Goal: Download file/media

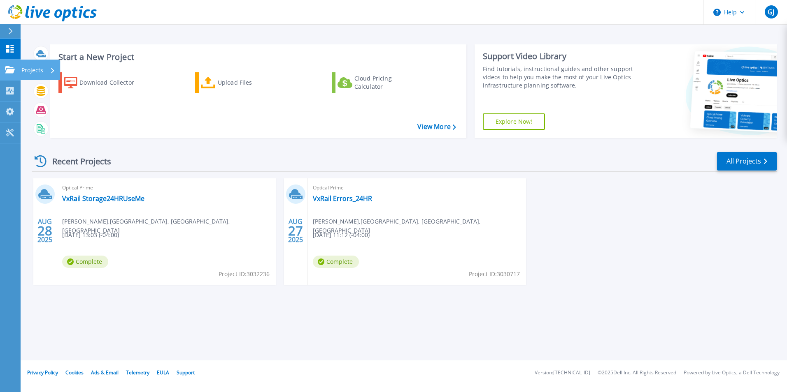
click at [16, 67] on link "Projects Projects" at bounding box center [10, 70] width 21 height 21
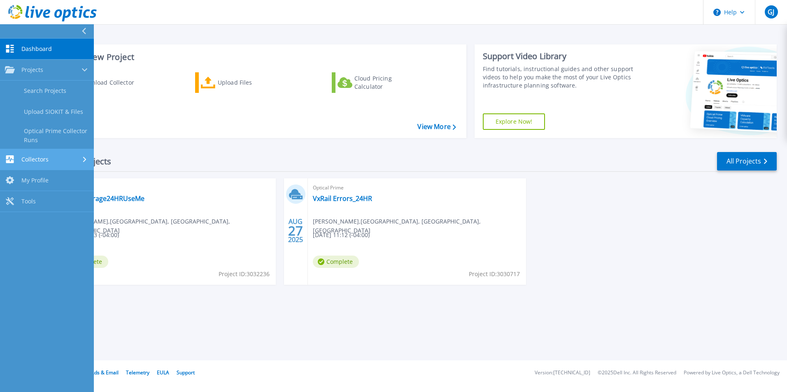
click at [46, 159] on span "Collectors" at bounding box center [34, 159] width 27 height 7
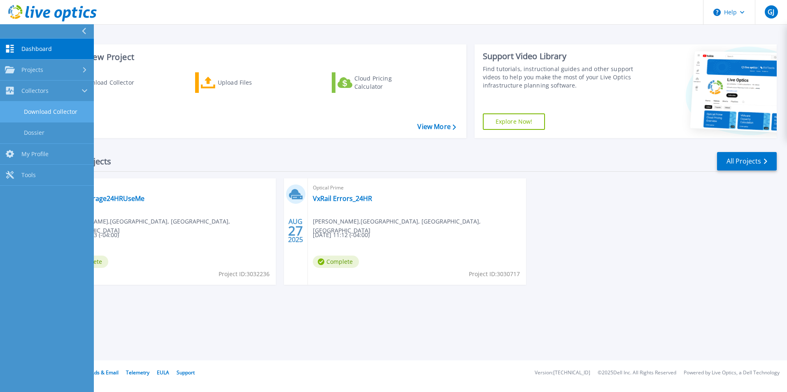
click at [49, 111] on link "Download Collector" at bounding box center [47, 112] width 94 height 21
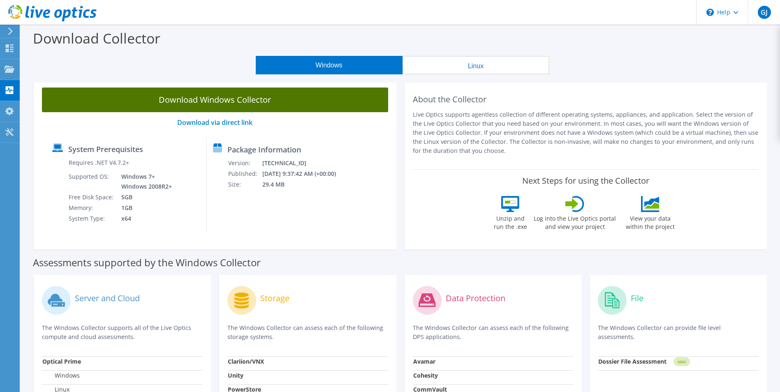
click at [201, 104] on link "Download Windows Collector" at bounding box center [215, 100] width 346 height 25
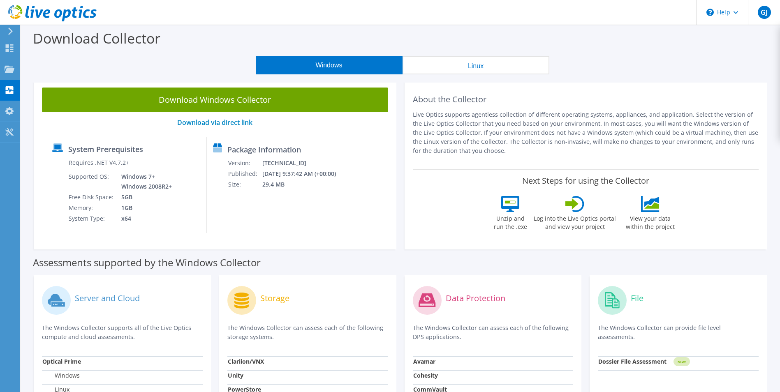
click at [548, 12] on header "GJ End User [PERSON_NAME] [PERSON_NAME][EMAIL_ADDRESS][DOMAIN_NAME] [GEOGRAPHIC…" at bounding box center [390, 12] width 780 height 25
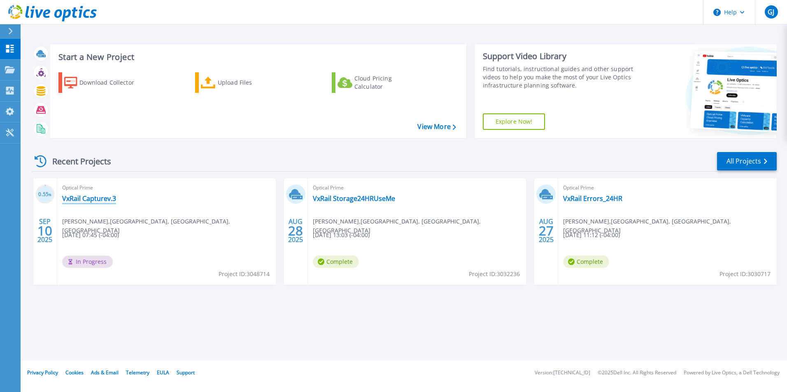
click at [91, 197] on link "VxRail Capturev.3" at bounding box center [89, 199] width 54 height 8
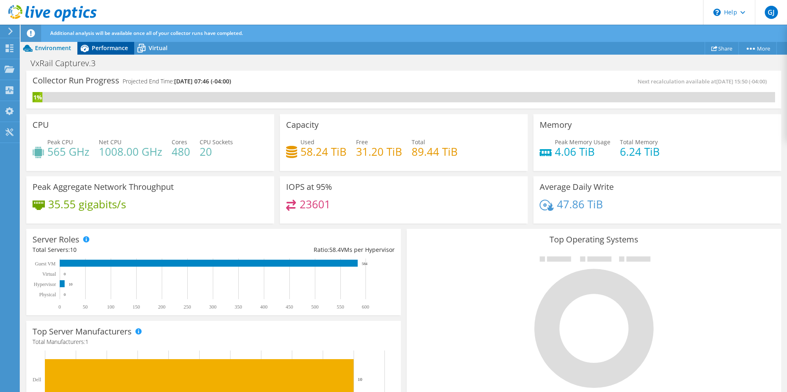
click at [102, 45] on span "Performance" at bounding box center [110, 48] width 36 height 8
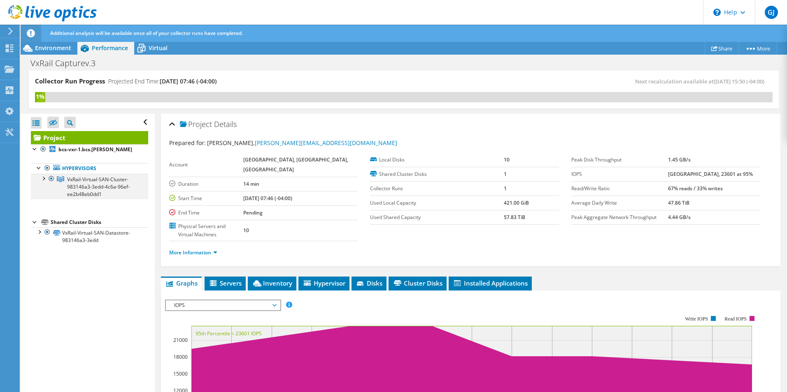
click at [44, 179] on div at bounding box center [43, 178] width 8 height 8
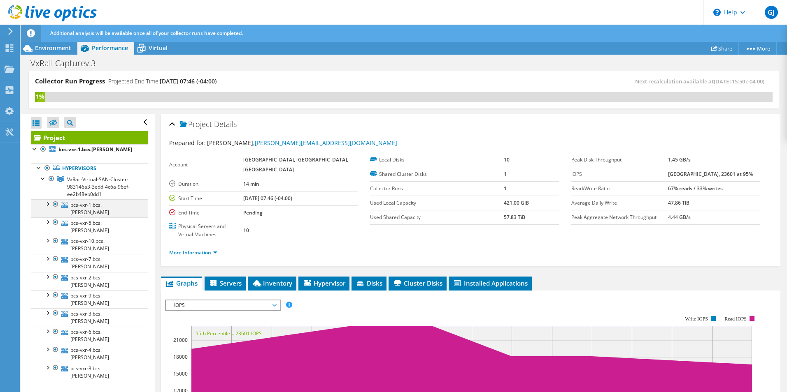
click at [48, 204] on div at bounding box center [47, 204] width 8 height 8
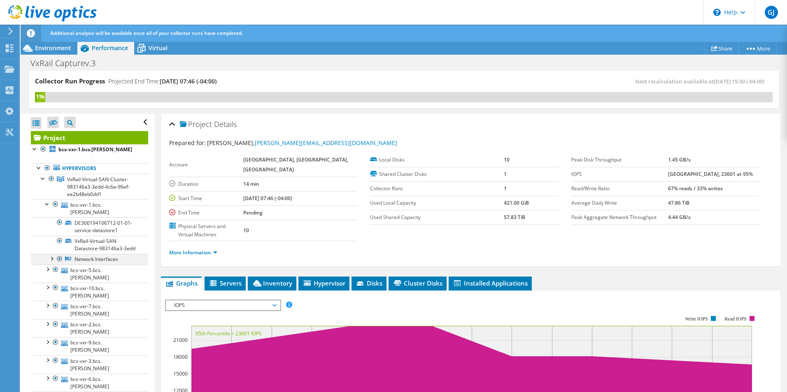
click at [51, 260] on div at bounding box center [51, 258] width 8 height 8
click at [49, 324] on div at bounding box center [47, 323] width 8 height 8
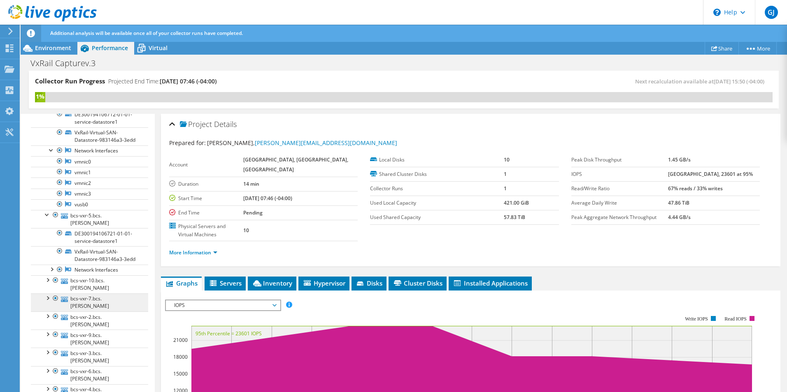
scroll to position [123, 0]
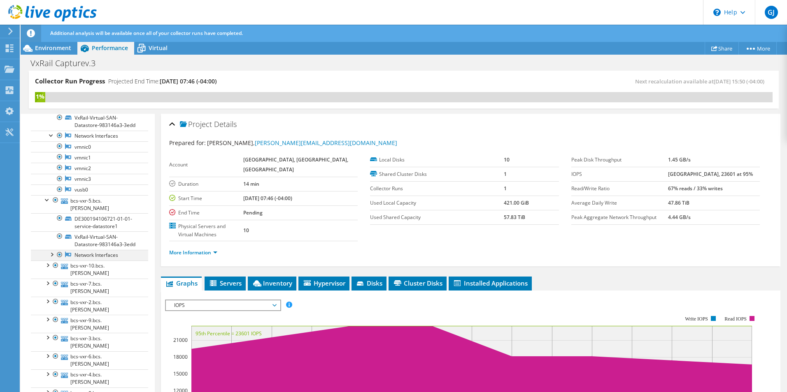
click at [53, 253] on div at bounding box center [51, 254] width 8 height 8
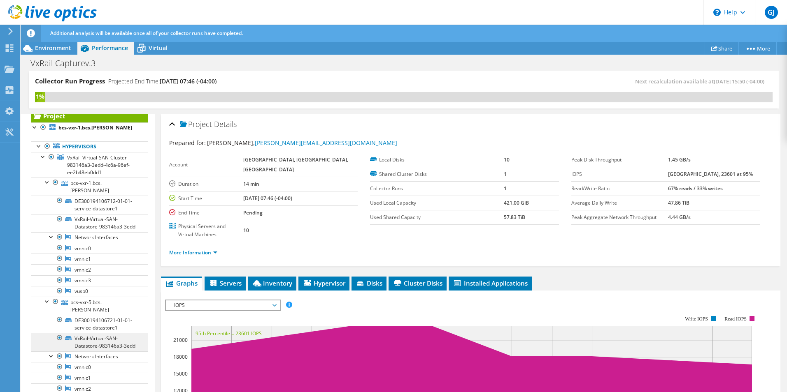
scroll to position [0, 0]
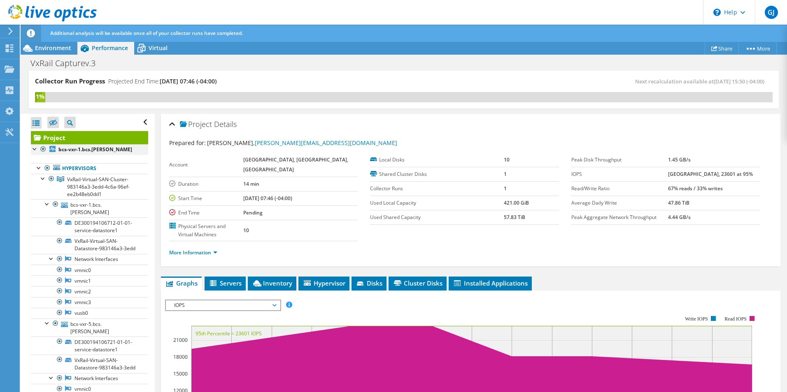
click at [36, 149] on div at bounding box center [35, 148] width 8 height 8
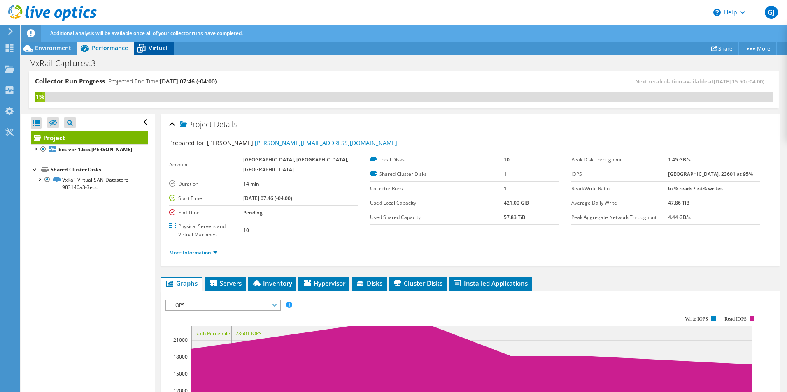
click at [158, 45] on span "Virtual" at bounding box center [158, 48] width 19 height 8
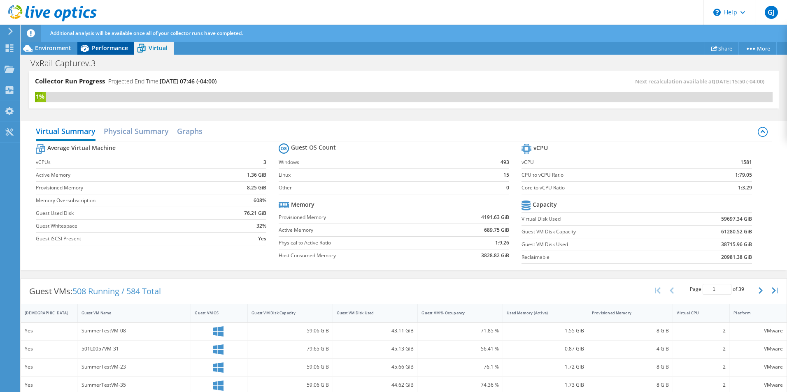
click at [117, 49] on span "Performance" at bounding box center [110, 48] width 36 height 8
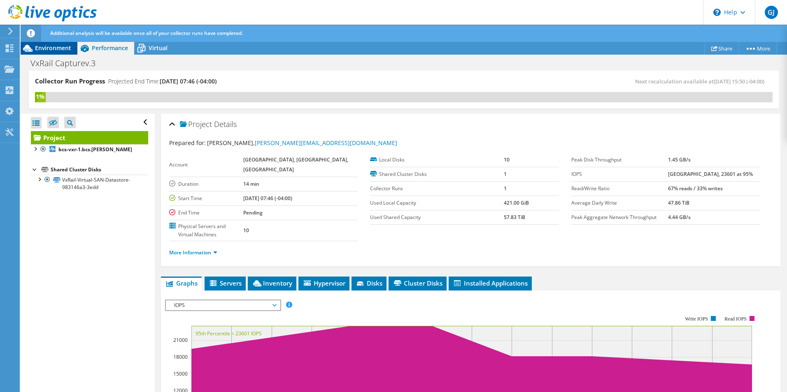
click at [60, 48] on span "Environment" at bounding box center [53, 48] width 36 height 8
